Goal: Task Accomplishment & Management: Use online tool/utility

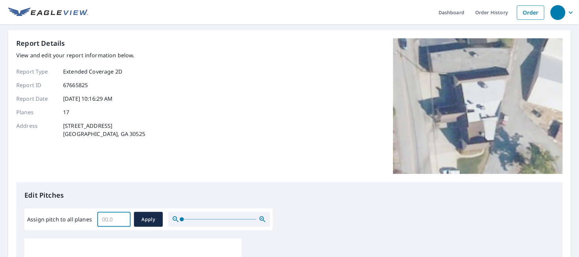
click at [104, 218] on input "Assign pitch to all planes" at bounding box center [113, 219] width 33 height 19
type input "14"
click at [148, 221] on span "Apply" at bounding box center [149, 220] width 18 height 8
type input "14"
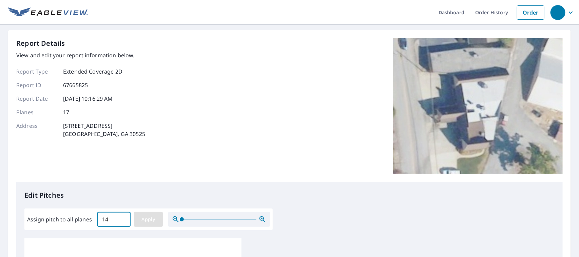
type input "14"
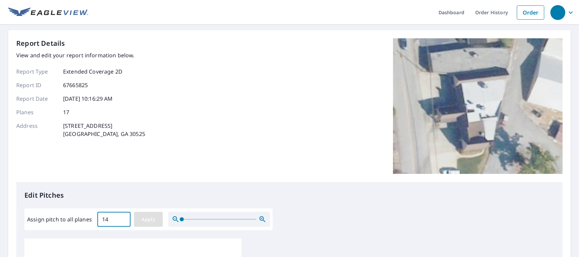
type input "14"
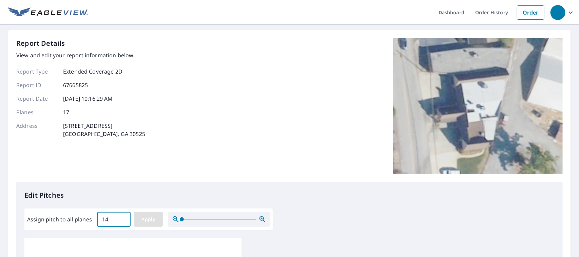
type input "14"
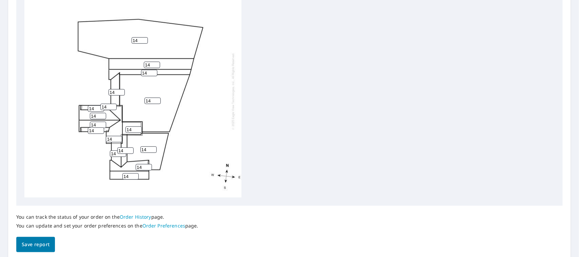
scroll to position [255, 0]
click at [35, 243] on span "Save report" at bounding box center [36, 244] width 28 height 8
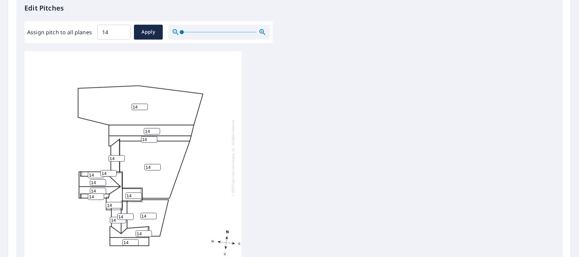
scroll to position [304, 0]
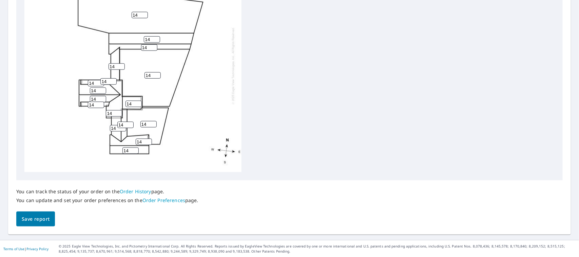
click at [33, 218] on span "Save report" at bounding box center [36, 219] width 28 height 8
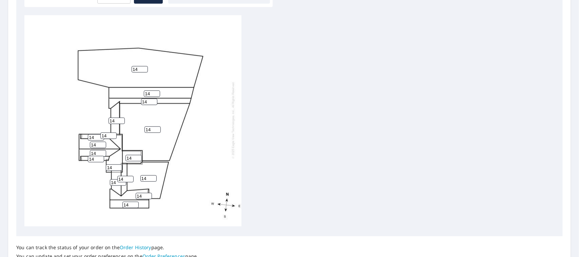
scroll to position [297, 0]
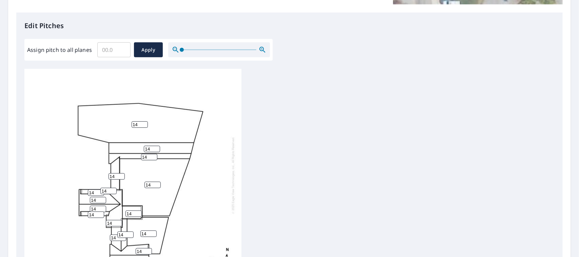
scroll to position [8, 0]
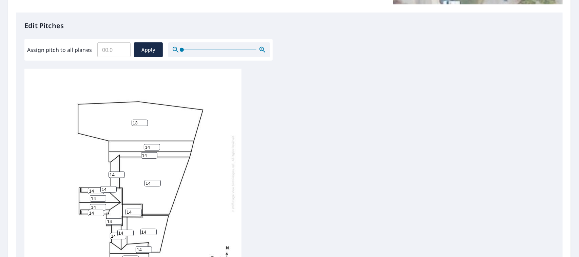
click at [142, 120] on input "13" at bounding box center [140, 123] width 16 height 6
drag, startPoint x: 138, startPoint y: 116, endPoint x: 125, endPoint y: 116, distance: 12.9
click at [125, 116] on div "13 14 14 14 14 14 14 14 14 14 14 14 14 14 14 14 14" at bounding box center [132, 173] width 217 height 213
type input "0"
drag, startPoint x: 152, startPoint y: 179, endPoint x: 143, endPoint y: 178, distance: 9.5
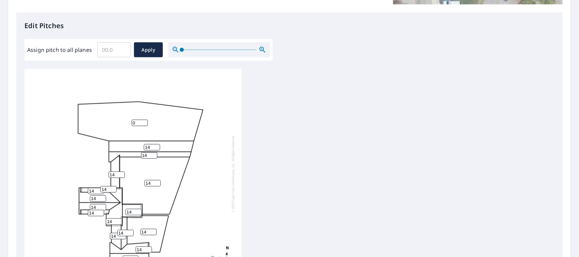
click at [143, 178] on div "0 14 14 14 14 14 14 14 14 14 14 14 14 14 14 14 14" at bounding box center [132, 173] width 217 height 213
type input "0"
click at [149, 229] on input "14" at bounding box center [149, 232] width 16 height 6
drag, startPoint x: 148, startPoint y: 227, endPoint x: 138, endPoint y: 227, distance: 10.2
click at [138, 227] on div "0 0 14 14 14 14 14 14 14 14 14 14 14 14 14 14 14" at bounding box center [132, 173] width 217 height 213
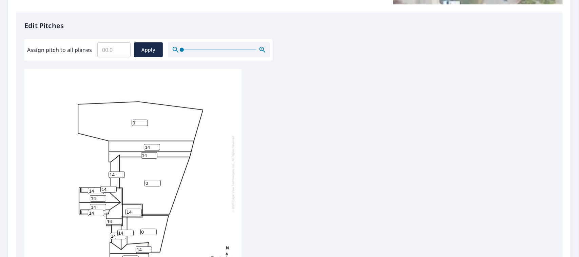
type input "0"
click at [335, 168] on div "0 0 0 14 14 14 14 14 14 14 14 14 14 14 14 14 14" at bounding box center [289, 175] width 531 height 213
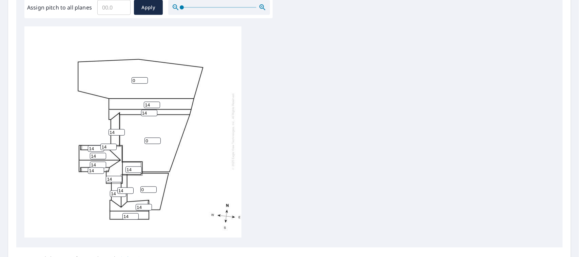
click at [133, 167] on input "14" at bounding box center [134, 170] width 16 height 6
drag, startPoint x: 132, startPoint y: 164, endPoint x: 124, endPoint y: 163, distance: 8.2
click at [125, 164] on div "0 0 0 14 14 14 14 14 14 14 14 14 14 14 14 14 14" at bounding box center [132, 131] width 217 height 213
type input "0"
click at [256, 115] on div "0 0 0 14 14 14 14 14 14 0 14 14 14 14 14 14 14" at bounding box center [289, 132] width 531 height 213
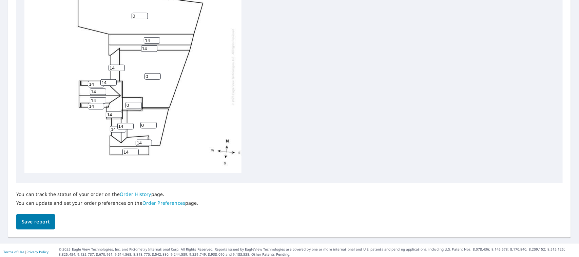
scroll to position [279, 0]
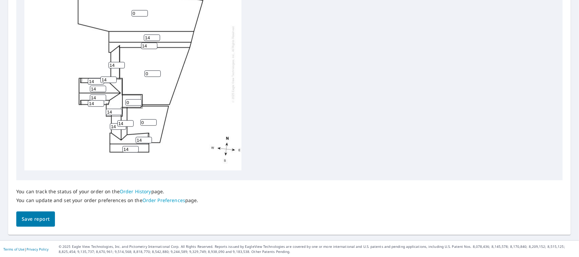
click at [36, 217] on span "Save report" at bounding box center [36, 219] width 28 height 8
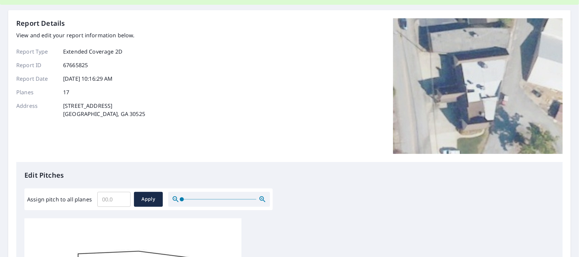
scroll to position [0, 0]
